Goal: Task Accomplishment & Management: Manage account settings

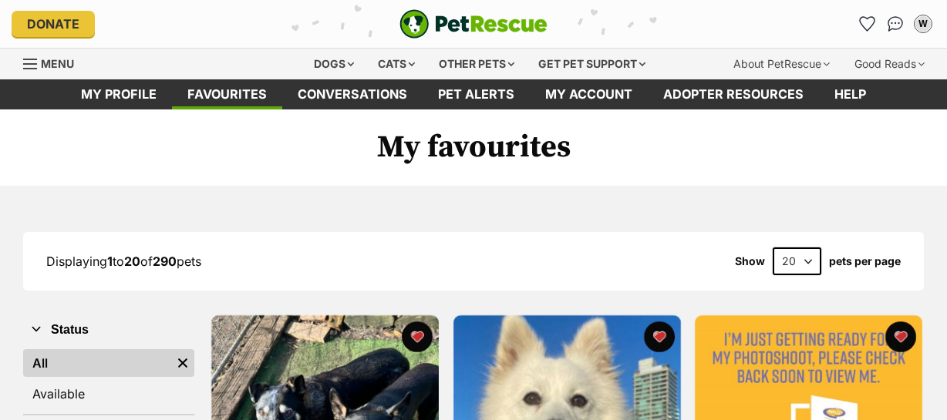
click at [809, 257] on select "20 40 60" at bounding box center [796, 261] width 49 height 28
select select "60"
click at [772, 247] on select "20 40 60" at bounding box center [796, 261] width 49 height 28
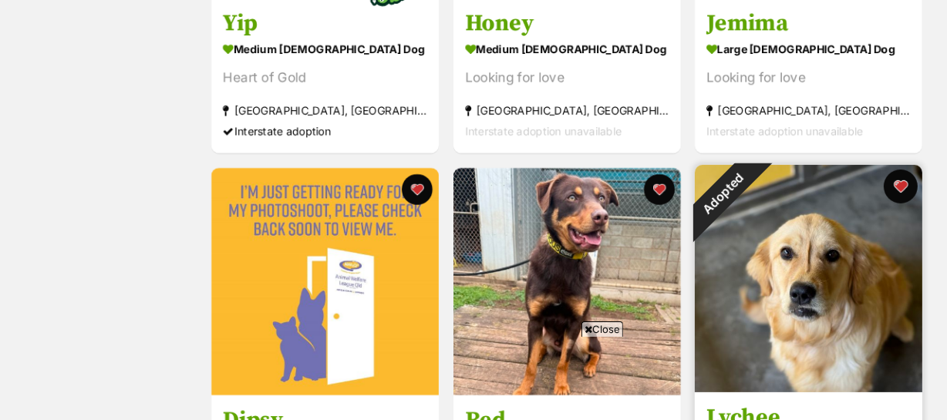
scroll to position [594, 0]
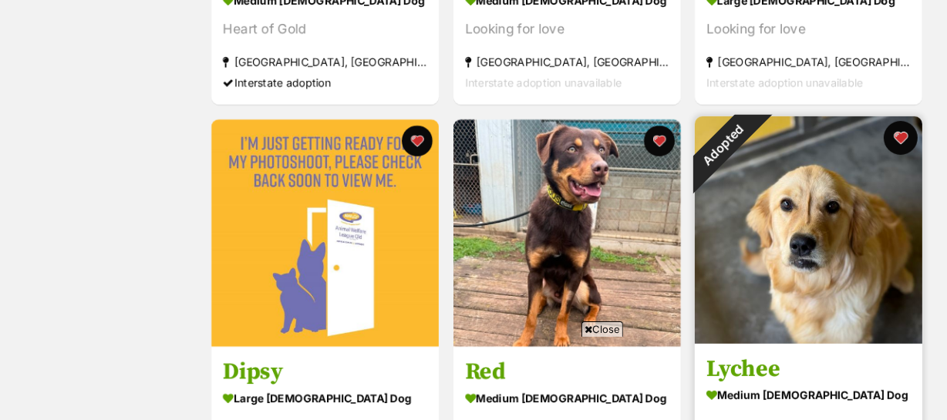
click at [900, 137] on button "favourite" at bounding box center [900, 138] width 34 height 34
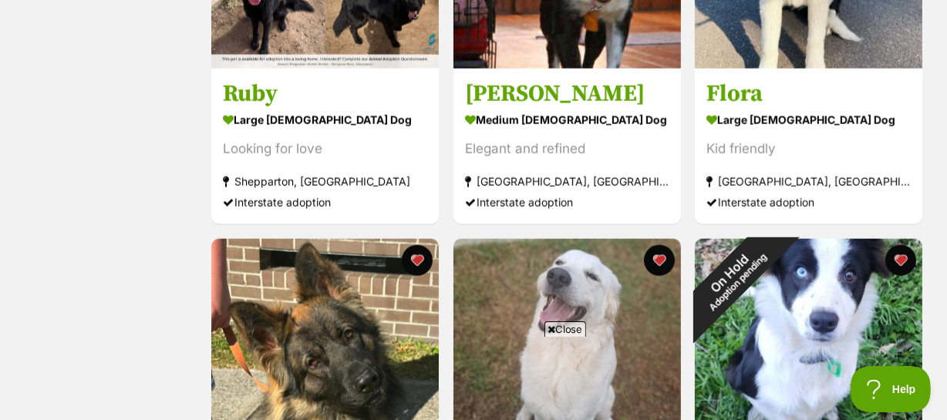
scroll to position [6956, 0]
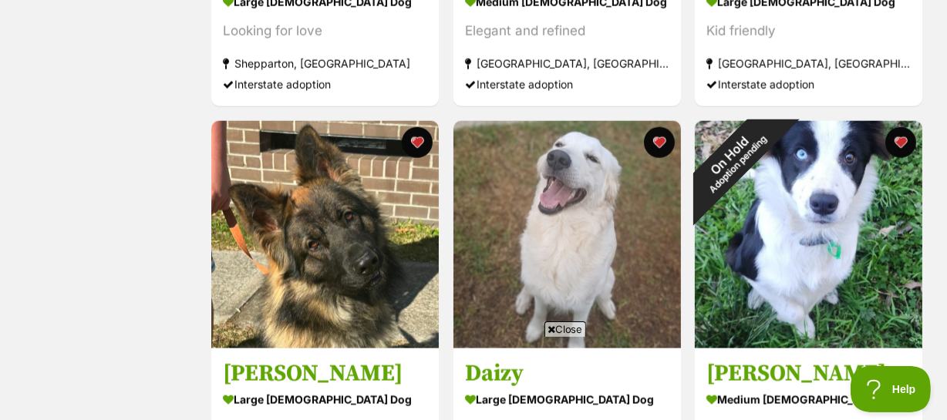
click at [557, 325] on span "Close" at bounding box center [565, 328] width 42 height 15
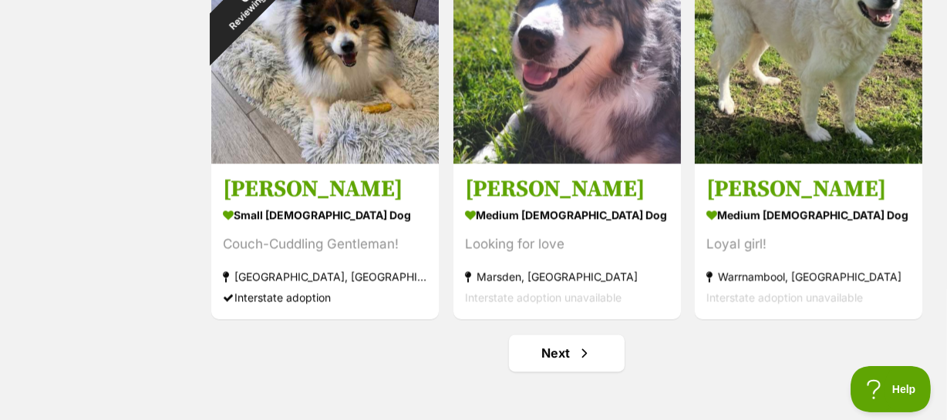
scroll to position [7938, 0]
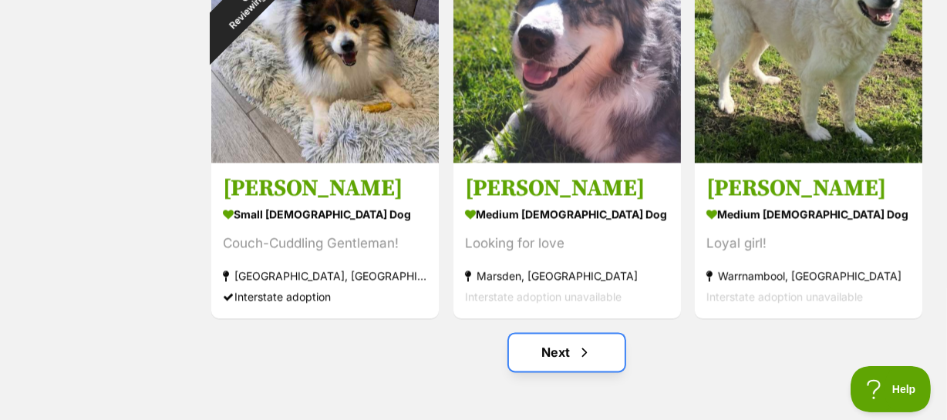
click at [554, 351] on link "Next" at bounding box center [567, 352] width 116 height 37
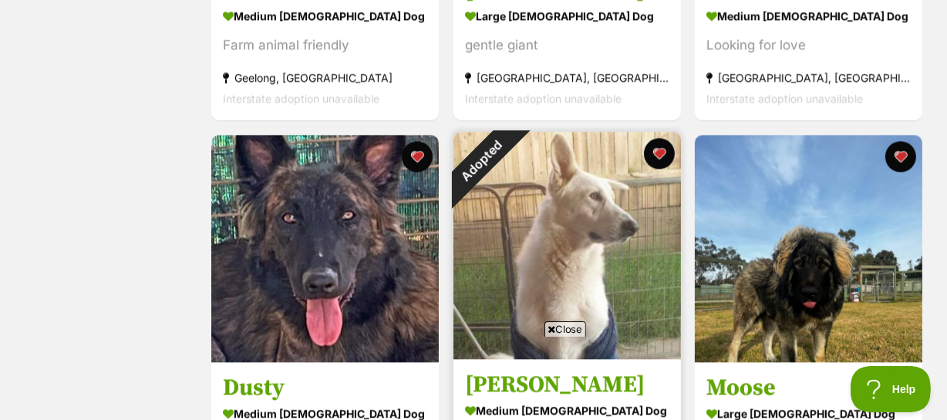
scroll to position [3363, 0]
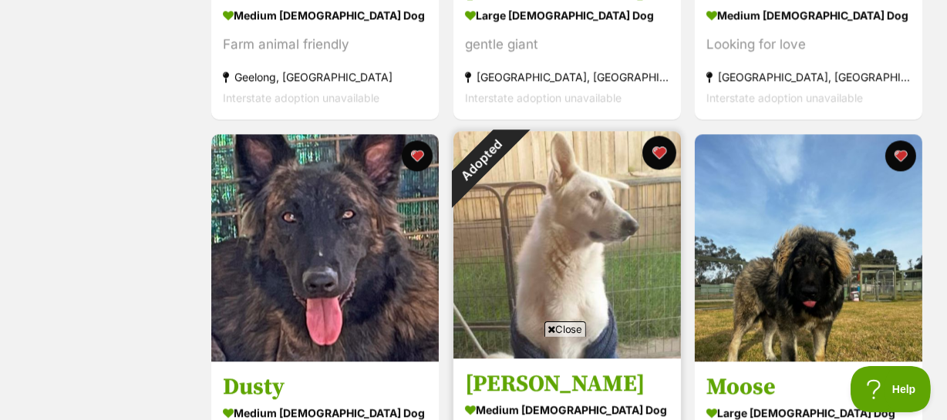
click at [658, 147] on button "favourite" at bounding box center [658, 153] width 34 height 34
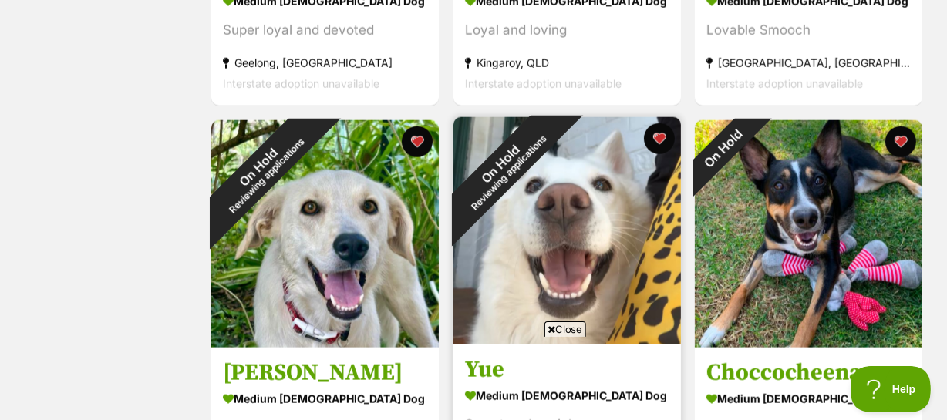
scroll to position [7148, 0]
